Goal: Check status: Check status

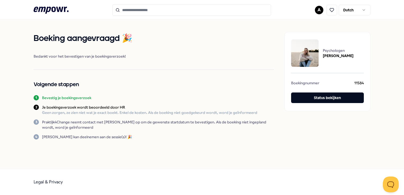
click at [319, 9] on html ".empowr-logo_svg__cls-1{fill:#03032f} A Dutch Boeking aangevraagd 🎉 Bedankt voo…" at bounding box center [202, 97] width 404 height 195
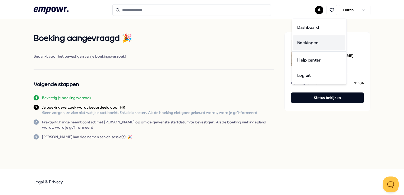
click at [310, 40] on div "Boekingen" at bounding box center [319, 42] width 52 height 15
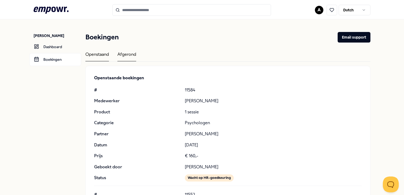
click at [132, 55] on div "Afgerond" at bounding box center [126, 56] width 19 height 10
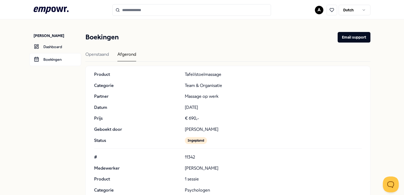
scroll to position [211, 0]
